Goal: Check status

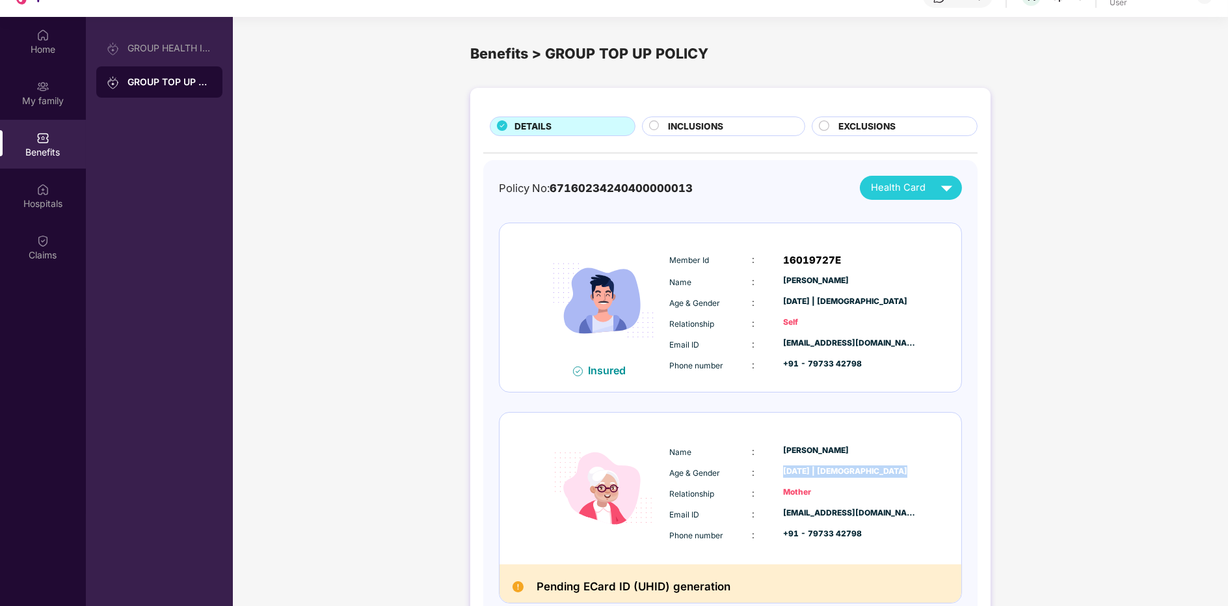
scroll to position [59, 0]
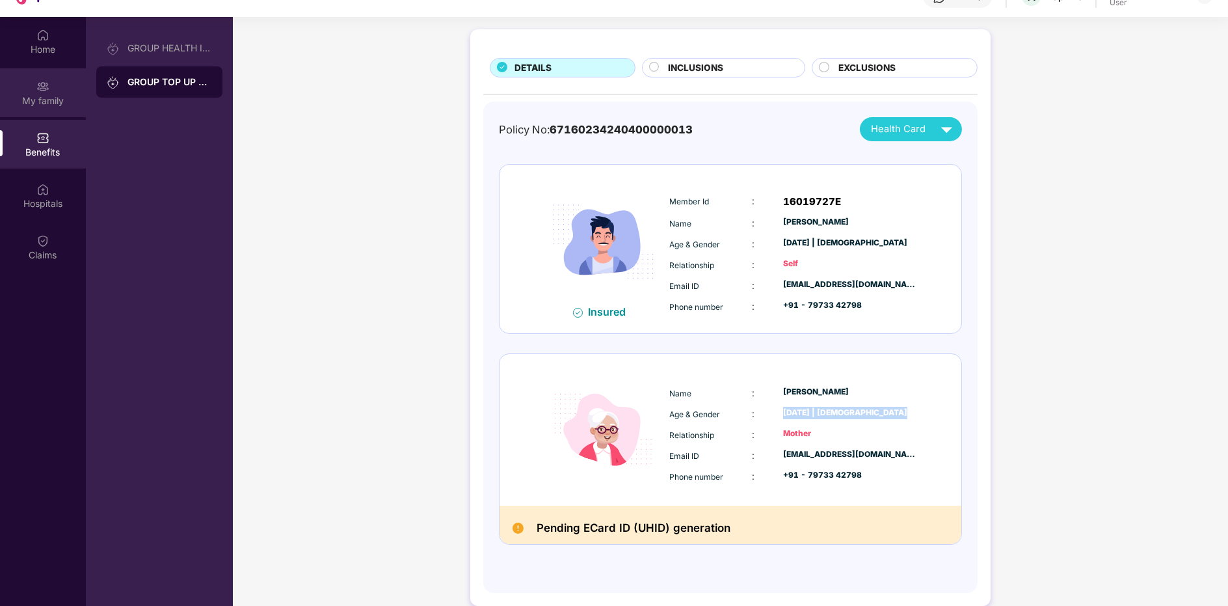
click at [18, 95] on div "My family" at bounding box center [43, 100] width 86 height 13
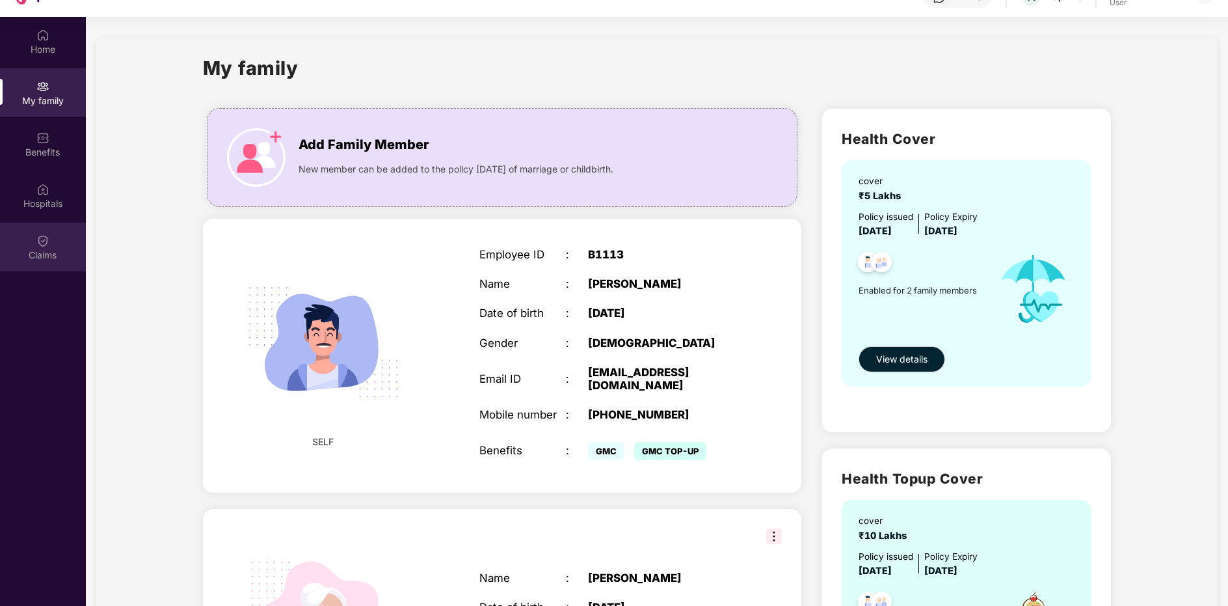
click at [40, 263] on div "Claims" at bounding box center [43, 247] width 86 height 49
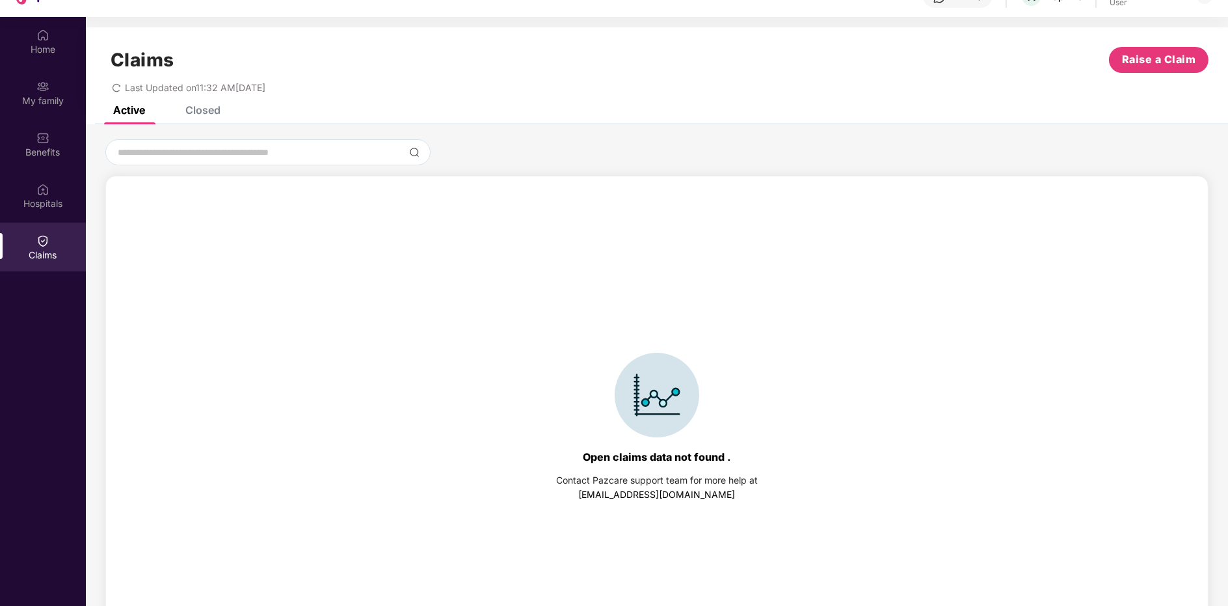
click at [211, 104] on div "Claims Raise a Claim Last Updated on 11:32 AM[DATE]" at bounding box center [657, 66] width 1142 height 79
click at [329, 152] on input at bounding box center [260, 153] width 288 height 14
click at [201, 108] on div "Closed" at bounding box center [202, 109] width 35 height 13
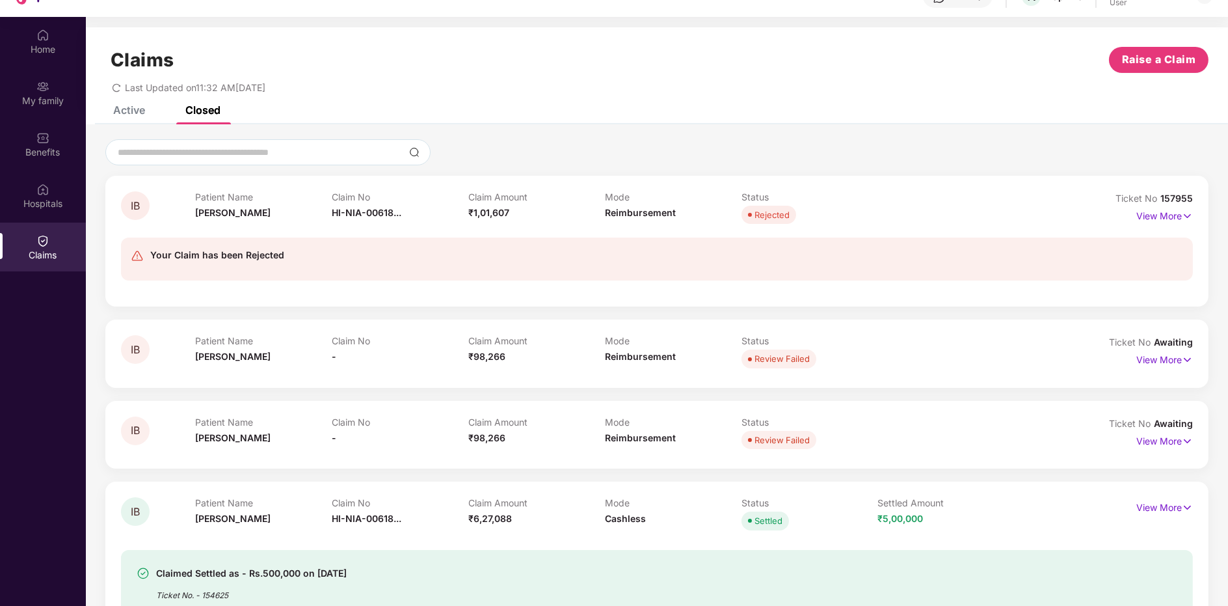
scroll to position [68, 0]
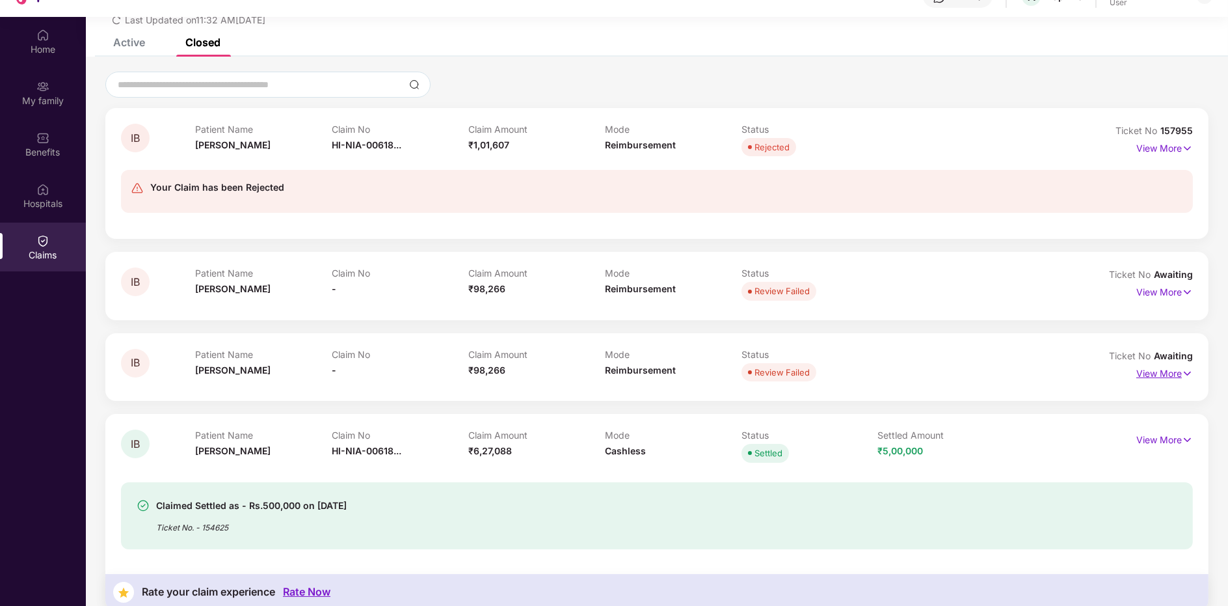
click at [1169, 368] on p "View More" at bounding box center [1165, 372] width 57 height 18
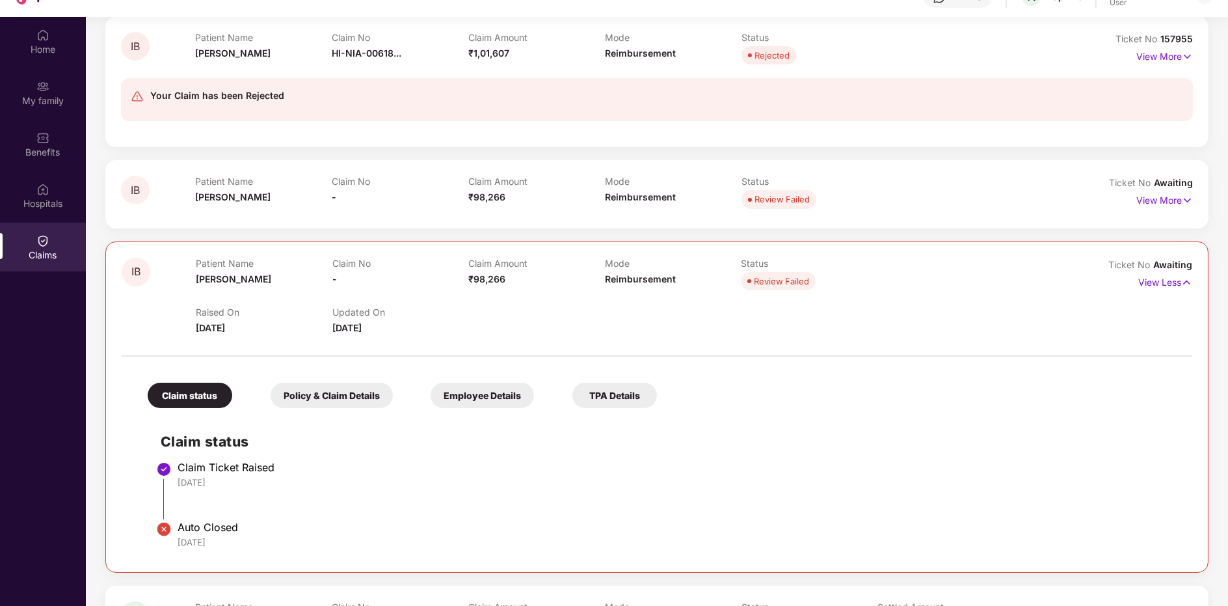
scroll to position [330, 0]
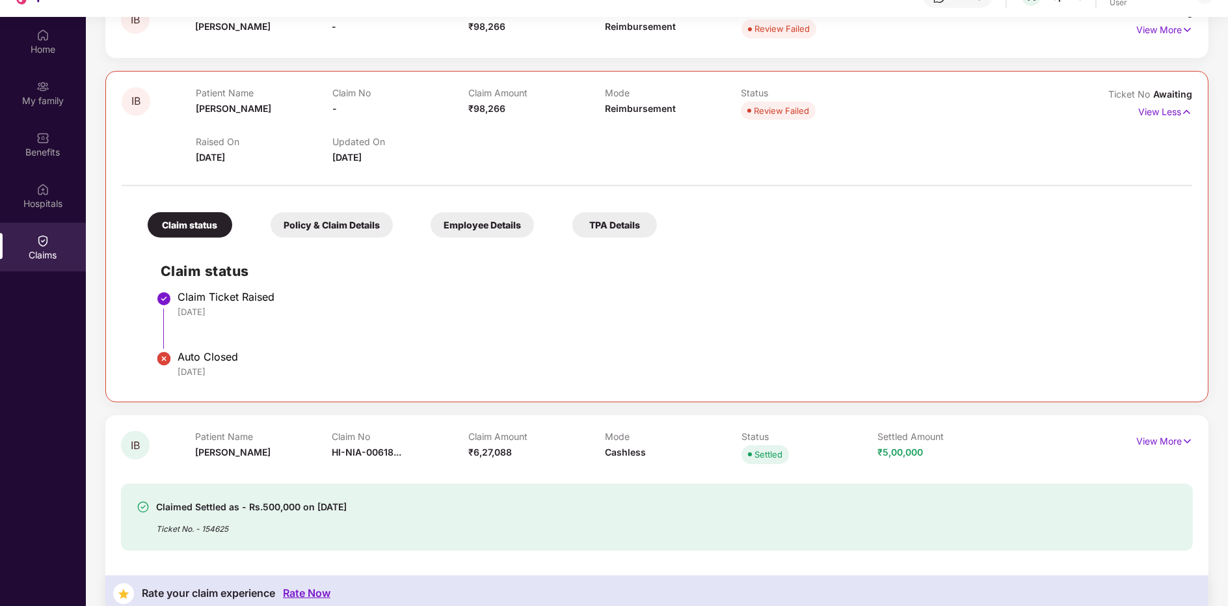
click at [319, 228] on div "Policy & Claim Details" at bounding box center [332, 224] width 122 height 25
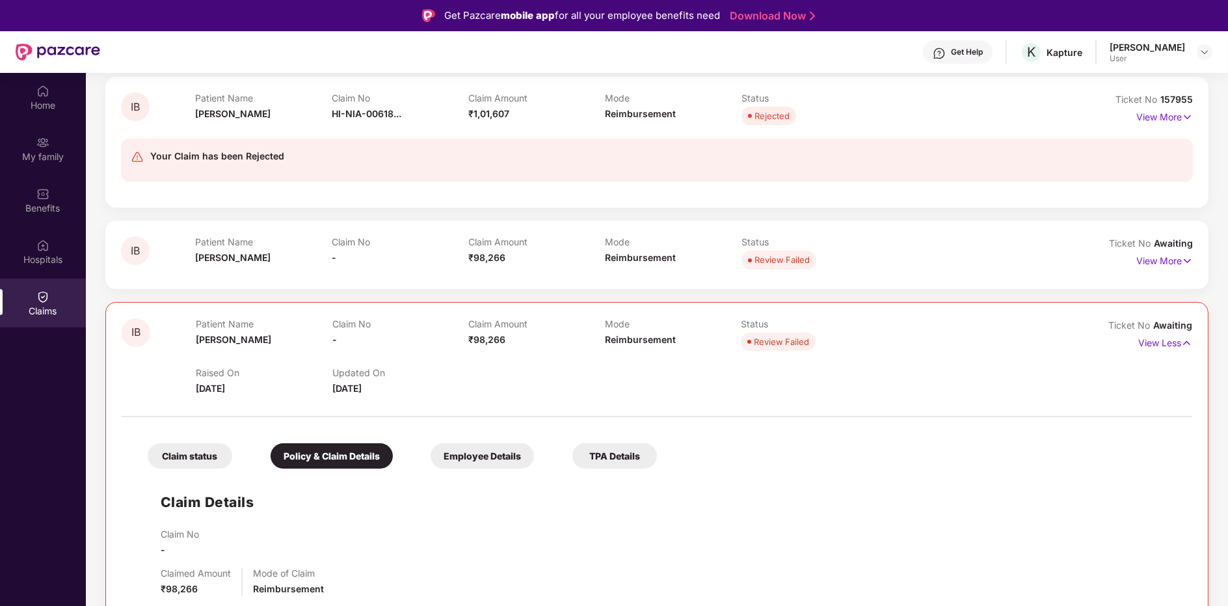
scroll to position [146, 0]
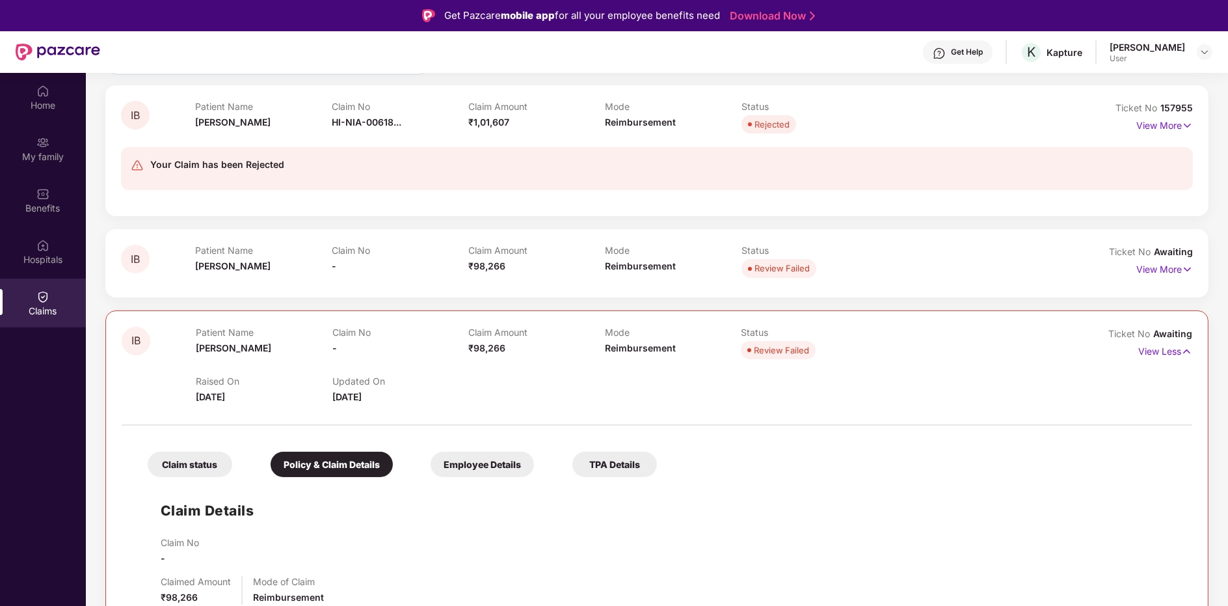
click at [470, 454] on div "Employee Details" at bounding box center [482, 464] width 103 height 25
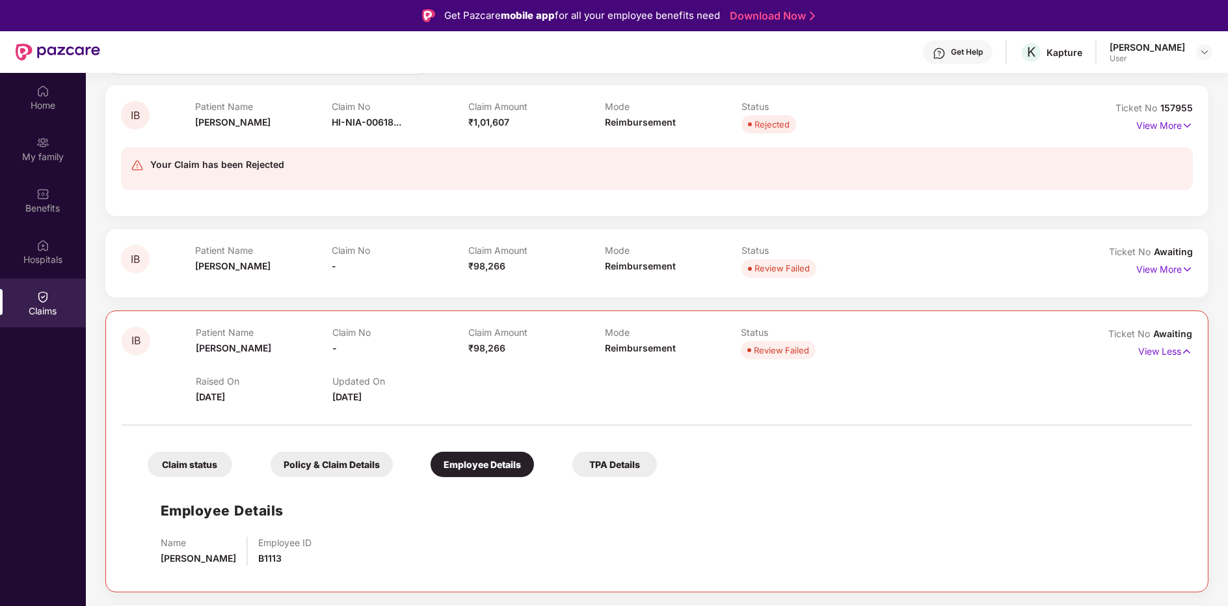
click at [610, 459] on div "TPA Details" at bounding box center [615, 464] width 85 height 25
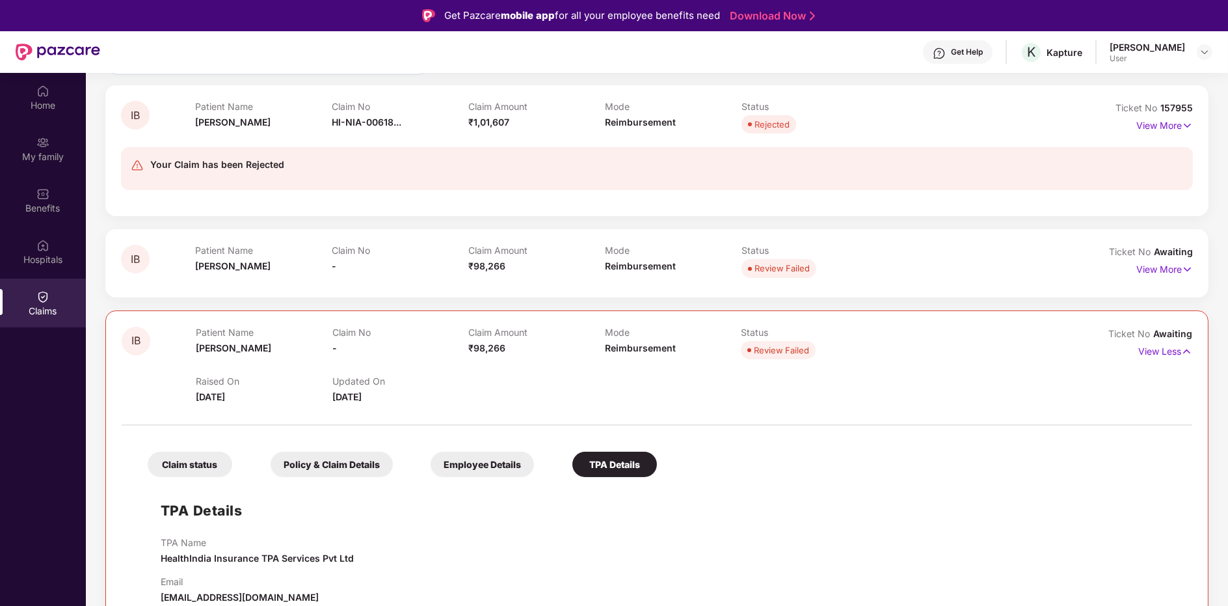
click at [267, 247] on p "Patient Name" at bounding box center [263, 250] width 137 height 11
click at [1175, 269] on p "View More" at bounding box center [1165, 268] width 57 height 18
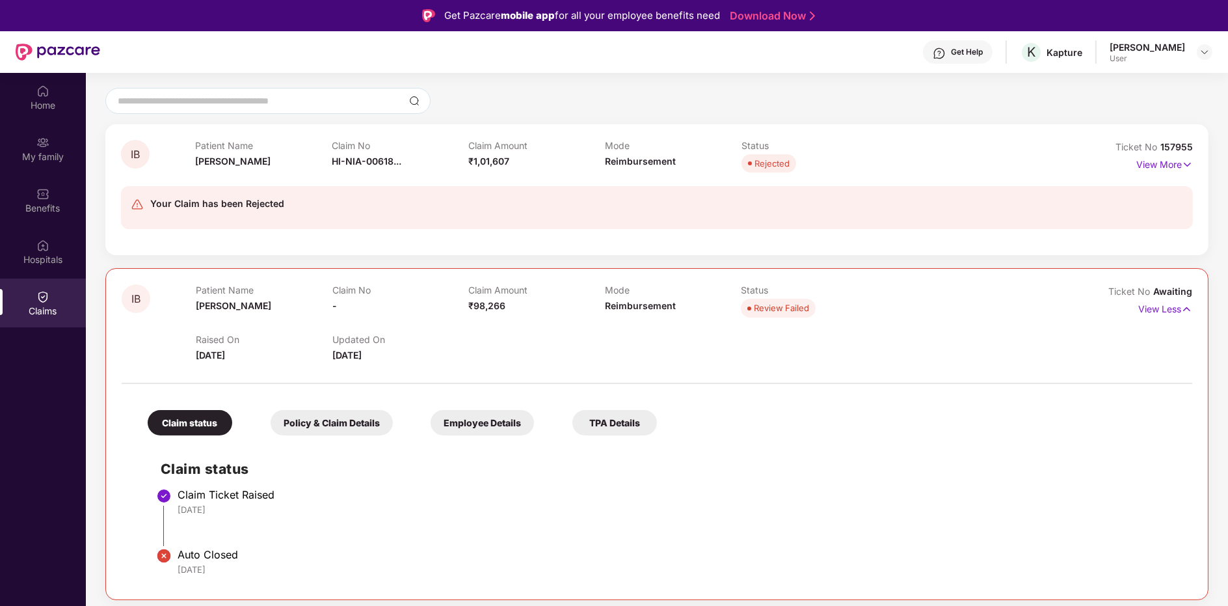
scroll to position [90, 0]
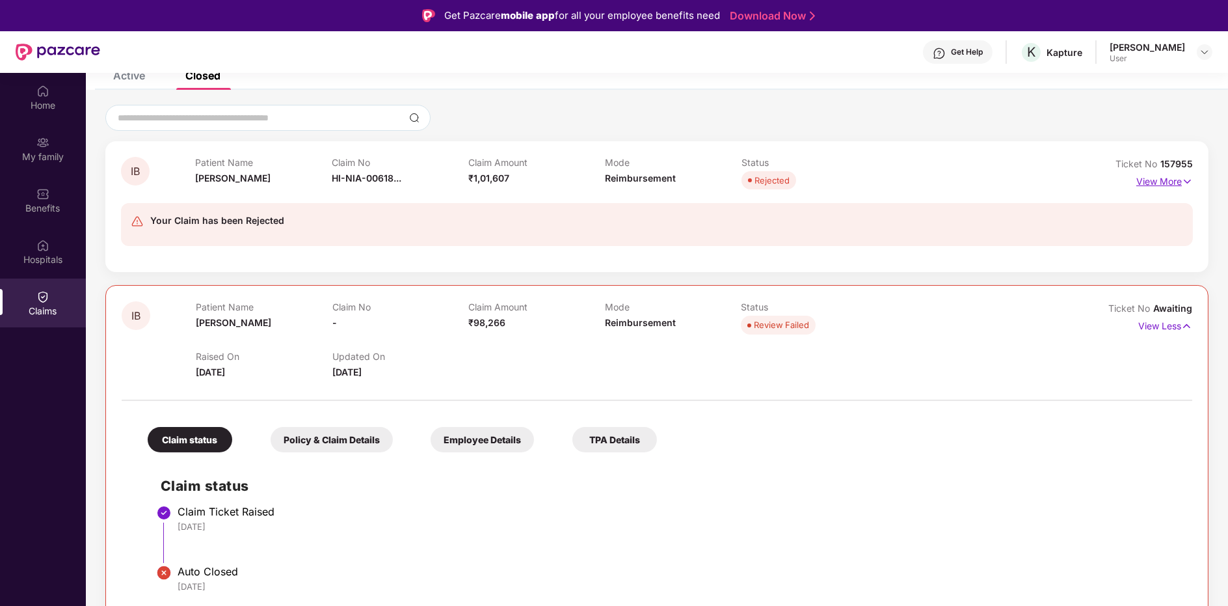
click at [1139, 176] on p "View More" at bounding box center [1165, 180] width 57 height 18
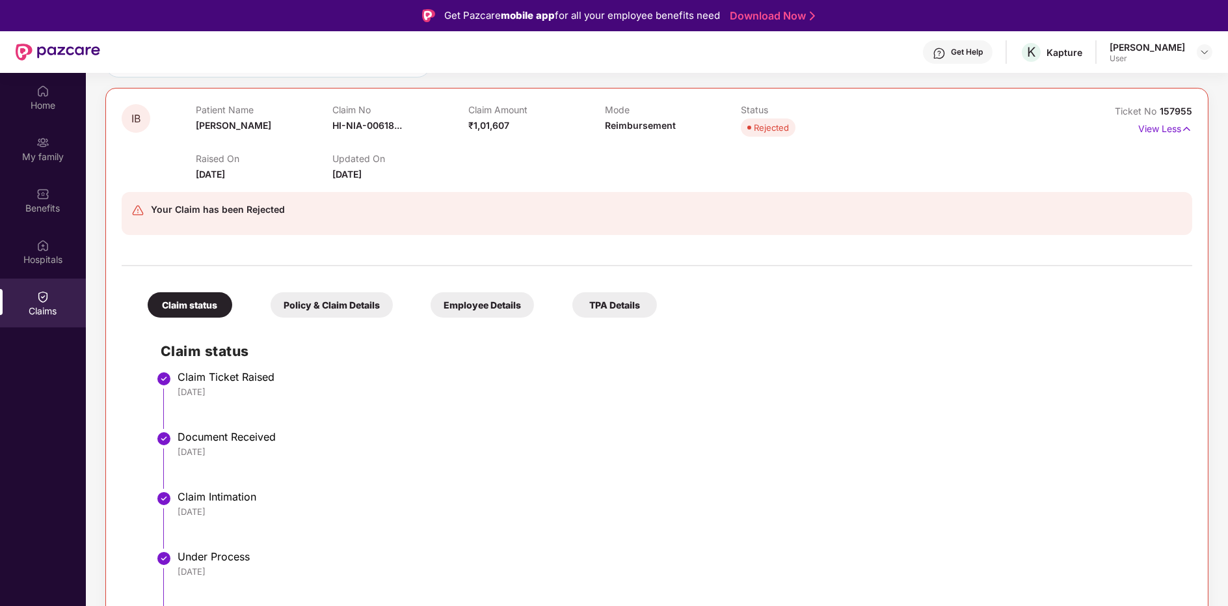
scroll to position [116, 0]
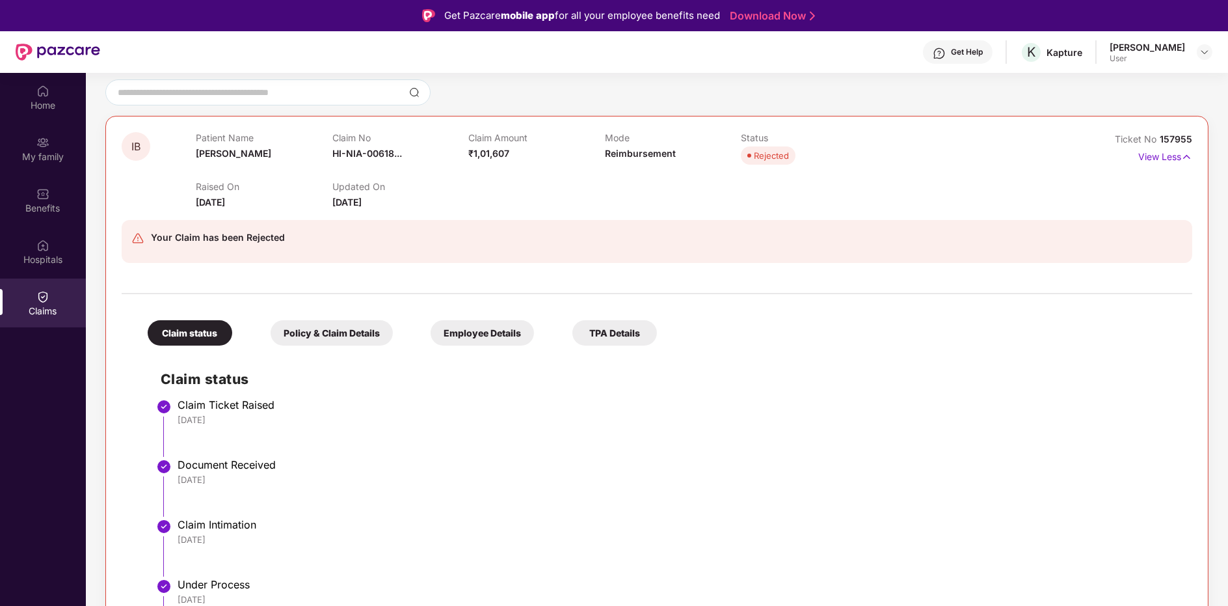
click at [360, 336] on div "Policy & Claim Details" at bounding box center [332, 332] width 122 height 25
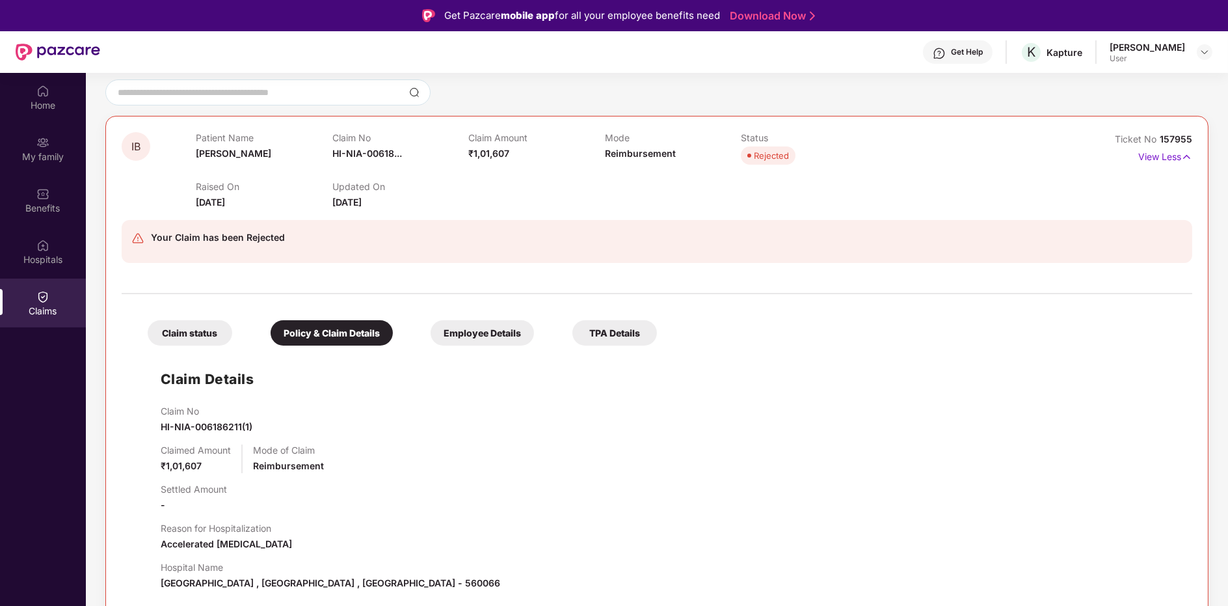
click at [451, 316] on div "Claim status Policy & Claim Details Employee Details TPA Details" at bounding box center [396, 326] width 522 height 38
click at [463, 333] on div "Employee Details" at bounding box center [482, 332] width 103 height 25
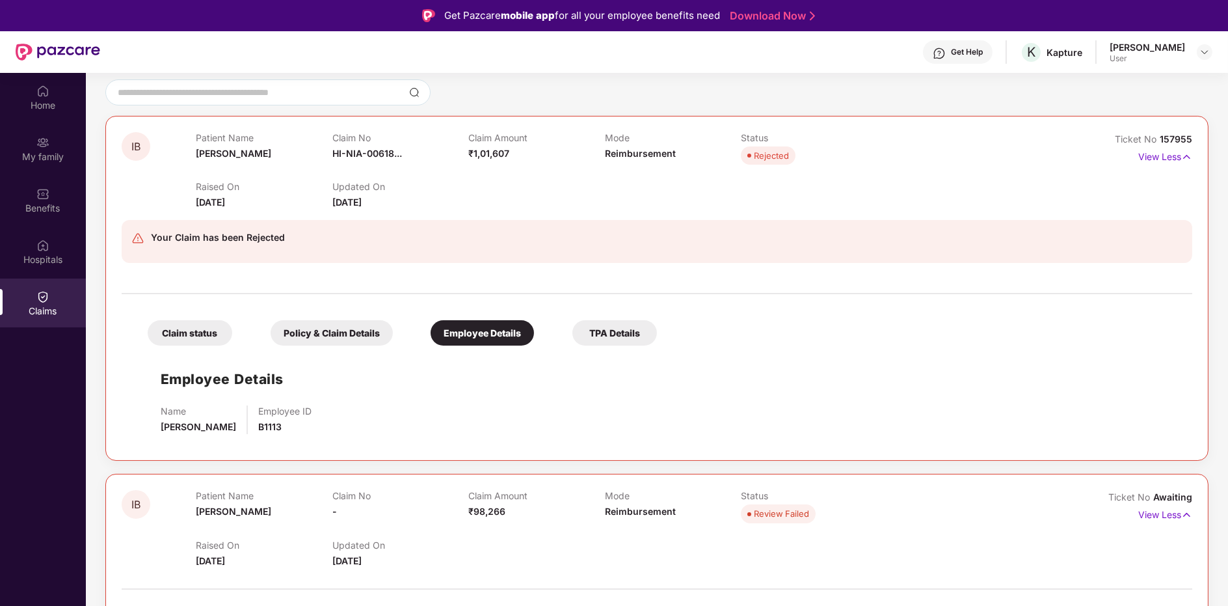
click at [627, 346] on div "Claim status Policy & Claim Details Employee Details TPA Details Employee Detai…" at bounding box center [657, 373] width 1071 height 144
click at [625, 327] on div "TPA Details" at bounding box center [615, 332] width 85 height 25
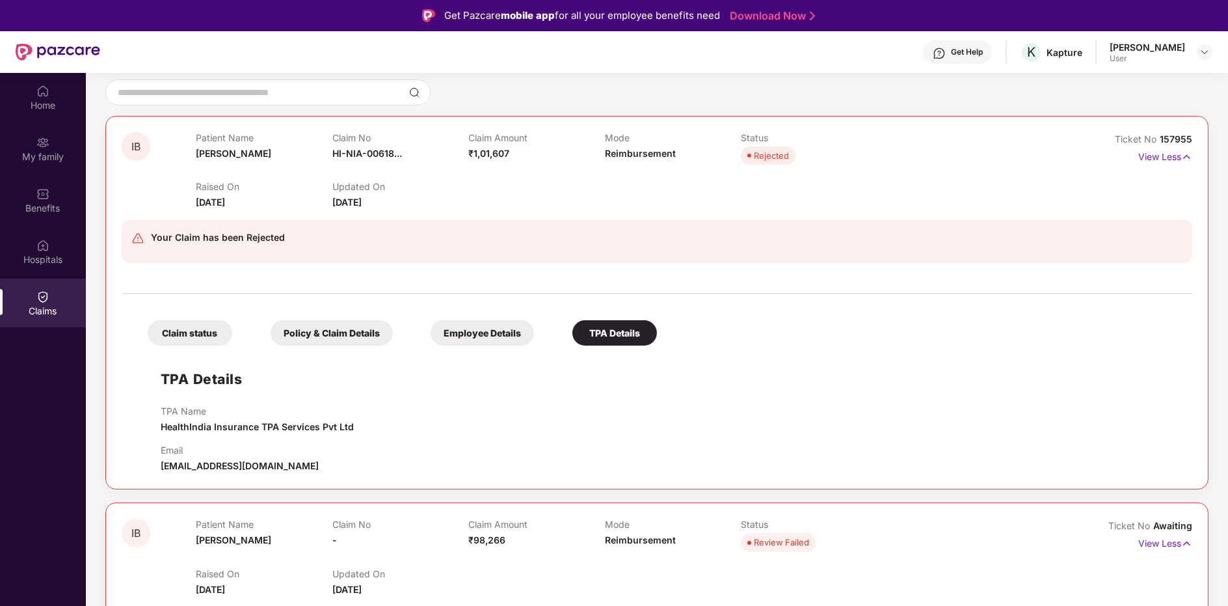
scroll to position [0, 0]
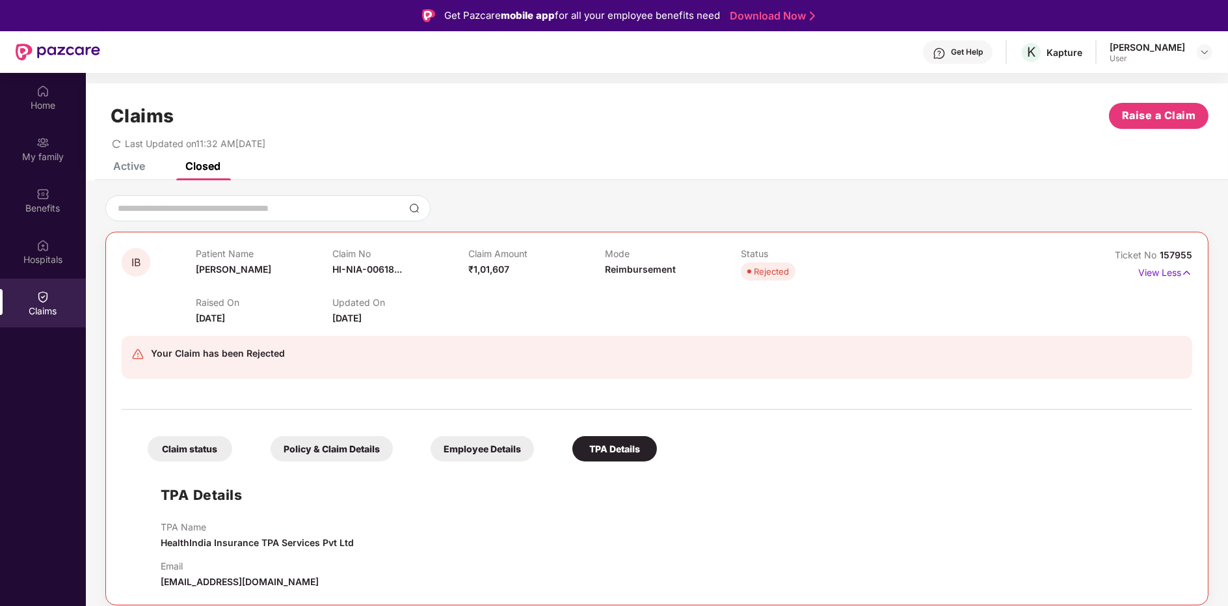
click at [157, 161] on div "Claims Raise a Claim Last Updated on 11:32 AM[DATE]" at bounding box center [657, 122] width 1142 height 79
click at [128, 159] on div "Claims Raise a Claim Last Updated on 11:32 AM[DATE]" at bounding box center [657, 122] width 1142 height 79
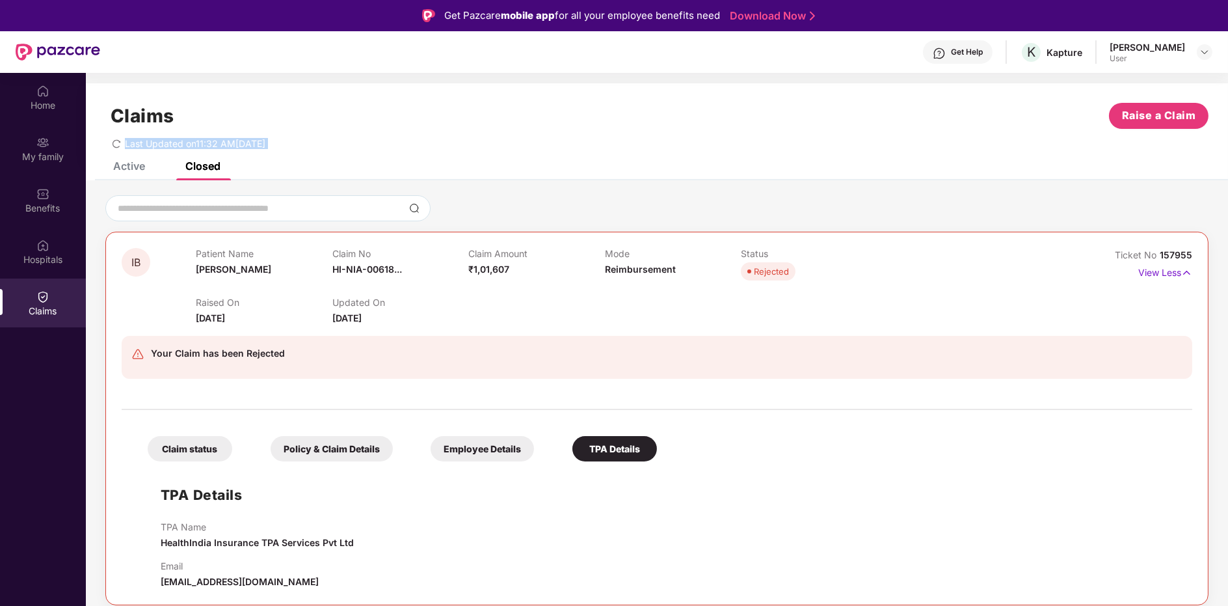
click at [126, 169] on div "Active" at bounding box center [129, 165] width 32 height 13
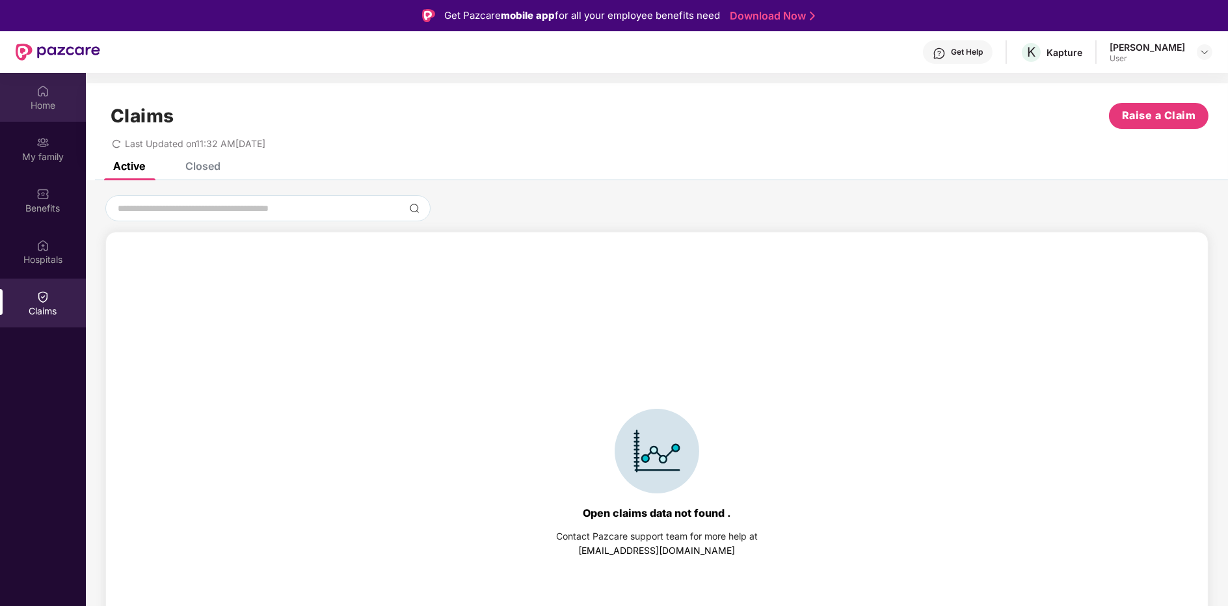
click at [49, 113] on div "Home" at bounding box center [43, 97] width 86 height 49
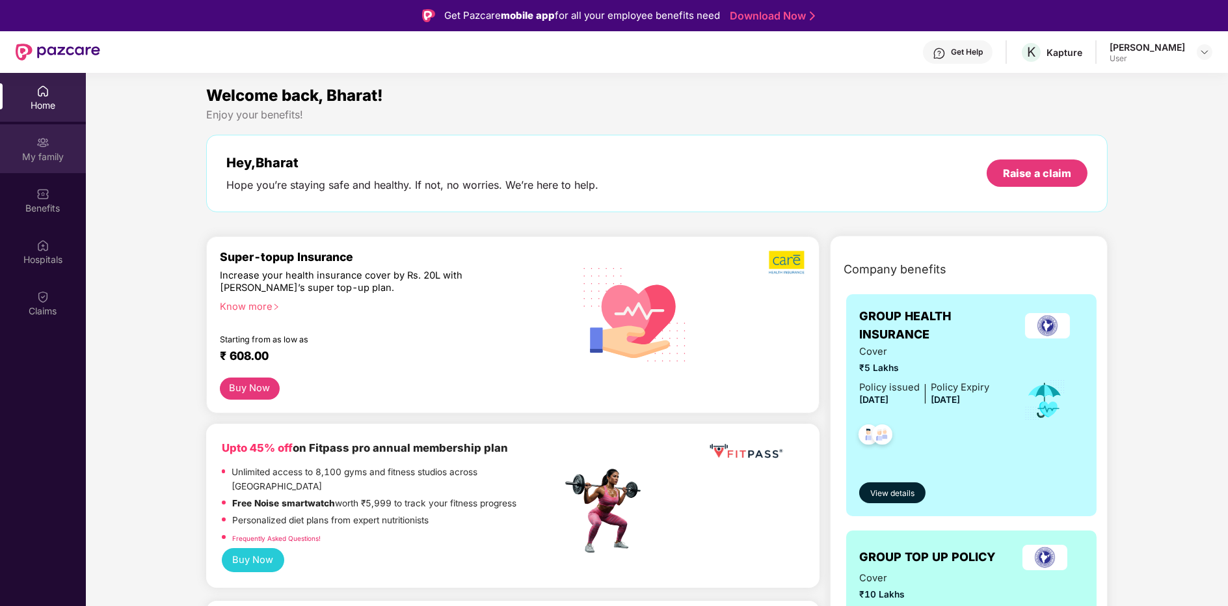
click at [58, 154] on div "My family" at bounding box center [43, 156] width 86 height 13
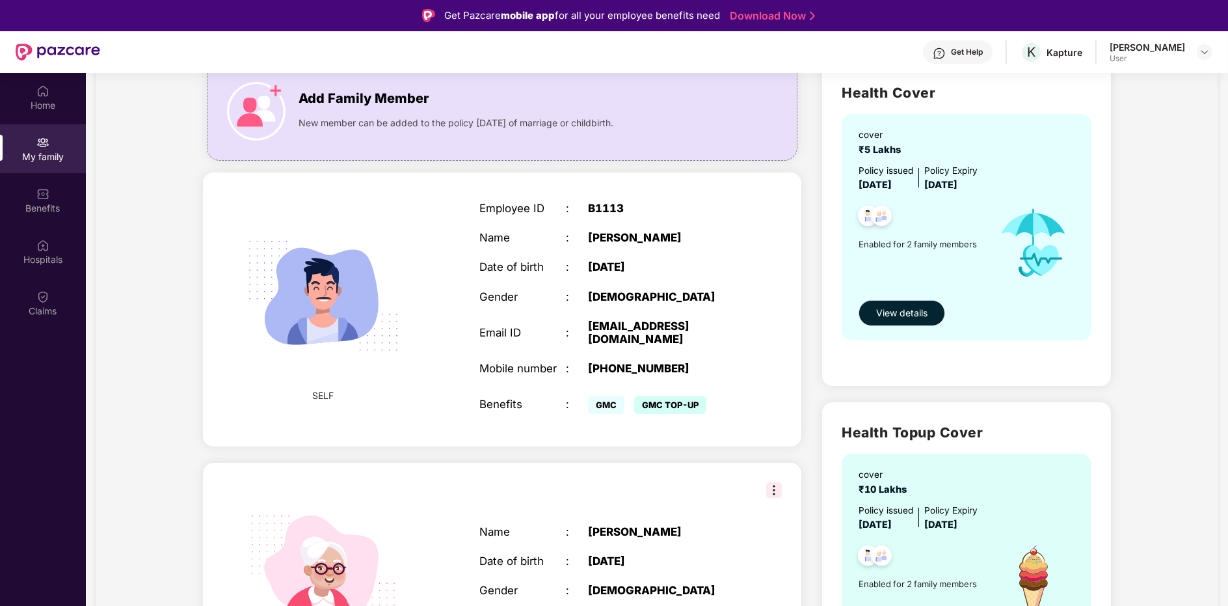
scroll to position [202, 0]
